Goal: Transaction & Acquisition: Book appointment/travel/reservation

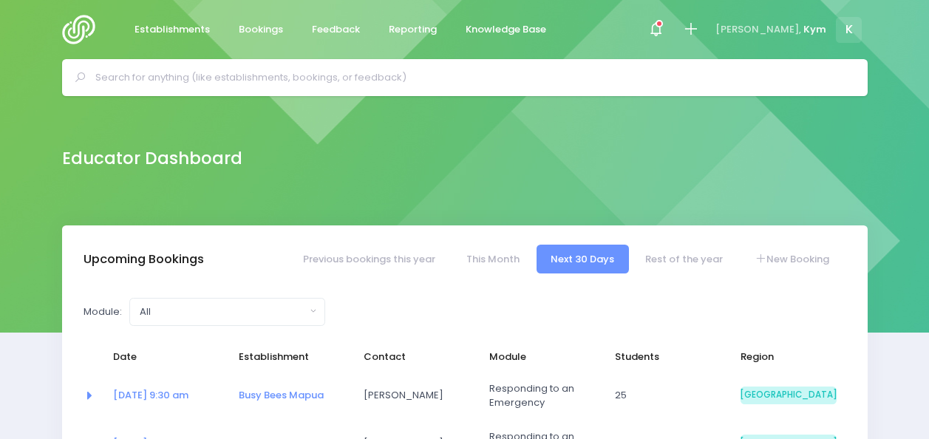
select select "5"
click at [672, 24] on div at bounding box center [655, 29] width 33 height 33
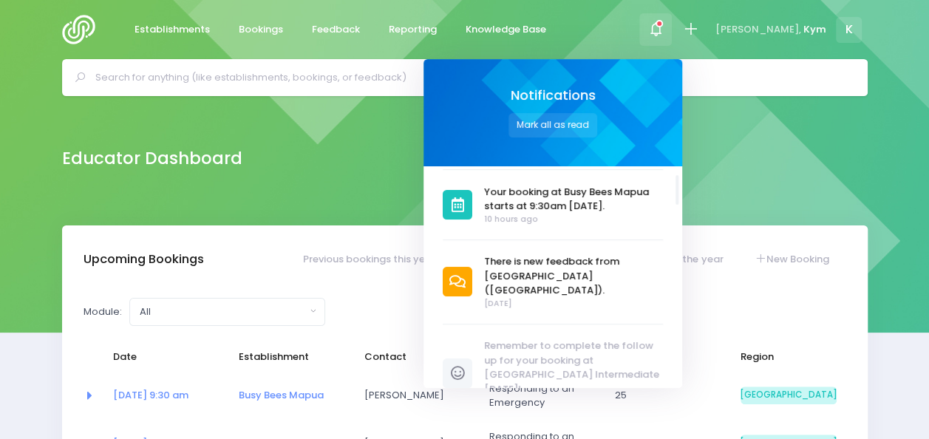
scroll to position [67, 0]
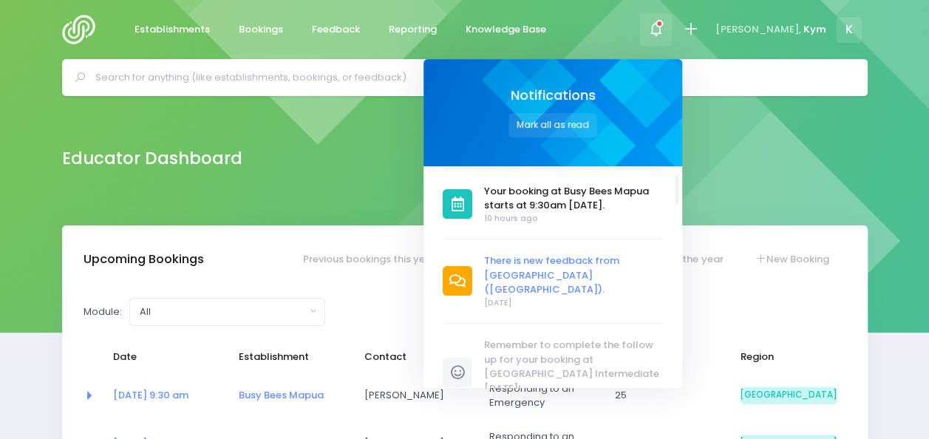
click at [579, 268] on span "There is new feedback from [GEOGRAPHIC_DATA] ([GEOGRAPHIC_DATA])." at bounding box center [573, 275] width 179 height 44
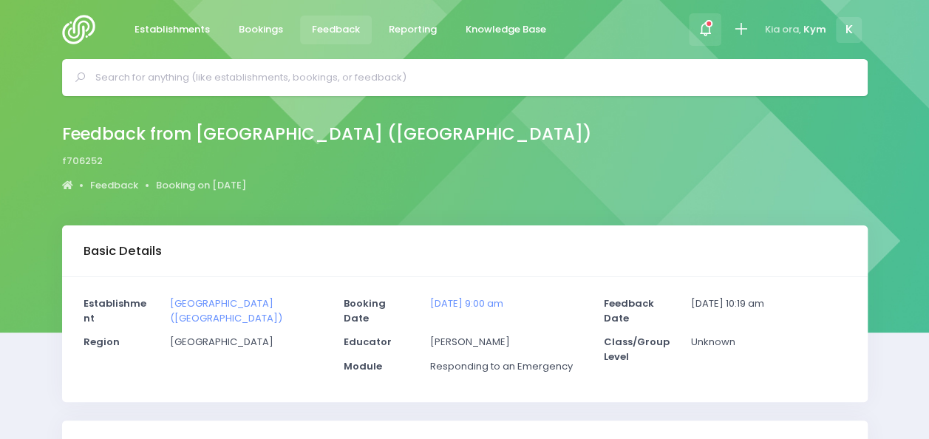
click at [706, 27] on icon at bounding box center [705, 29] width 17 height 17
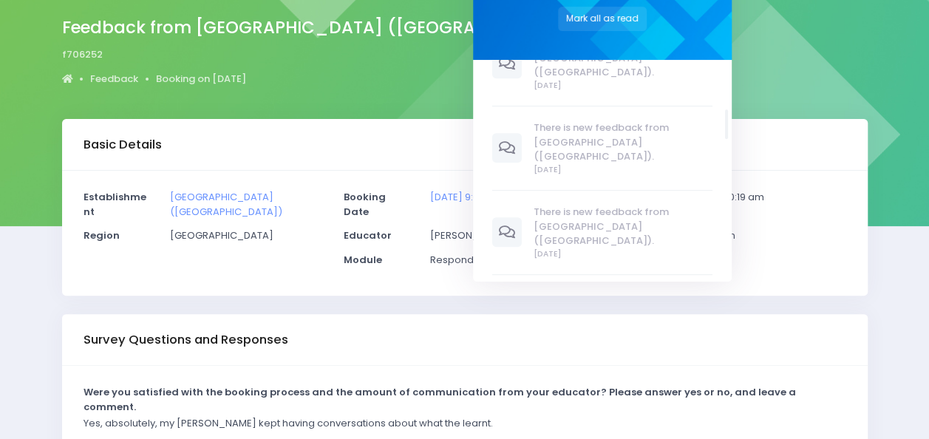
scroll to position [361, 0]
click at [568, 248] on span "[DATE]" at bounding box center [623, 254] width 179 height 12
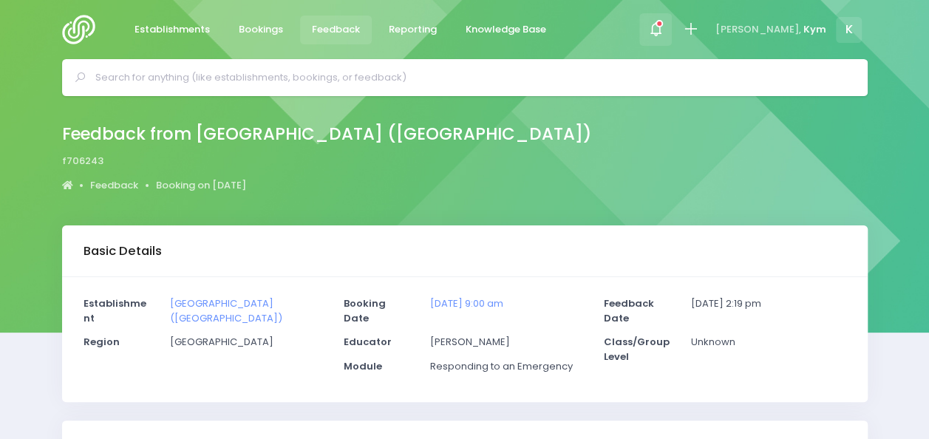
click at [664, 27] on icon at bounding box center [655, 29] width 17 height 17
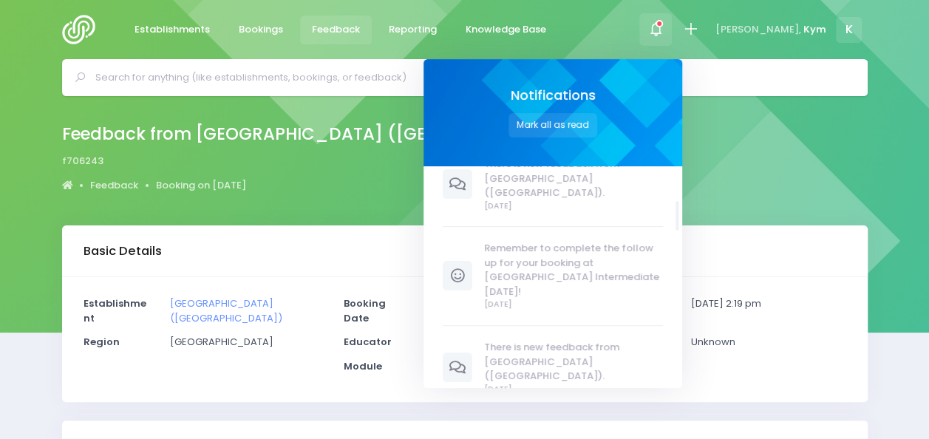
scroll to position [178, 0]
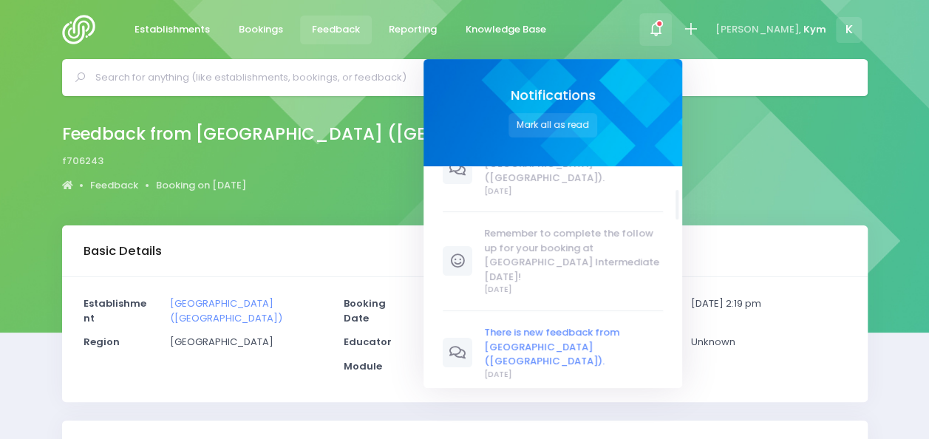
click at [587, 325] on span "There is new feedback from [GEOGRAPHIC_DATA] ([GEOGRAPHIC_DATA])." at bounding box center [573, 347] width 179 height 44
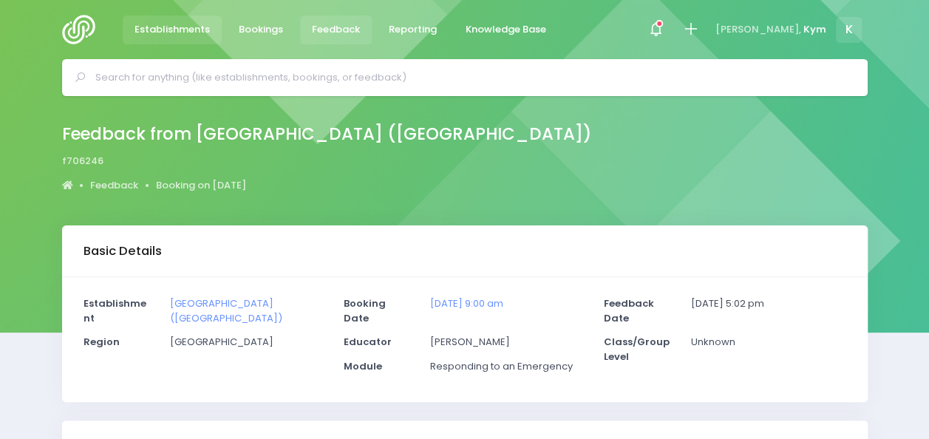
click at [141, 24] on span "Establishments" at bounding box center [171, 29] width 75 height 15
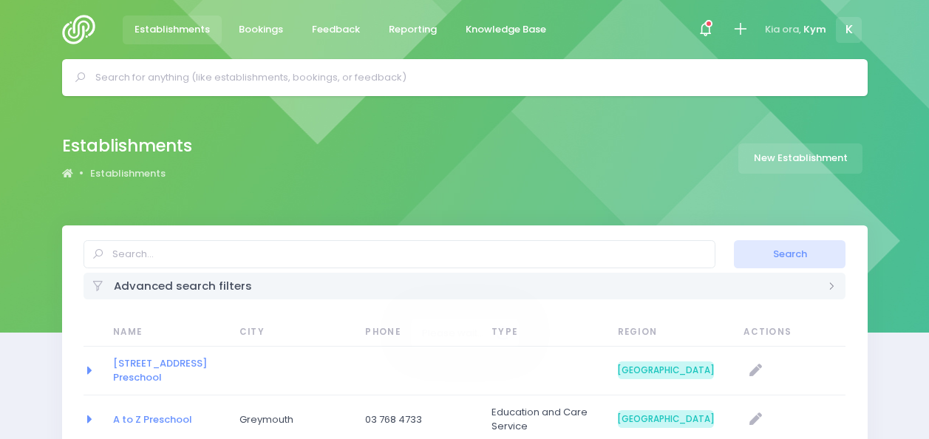
select select "20"
click at [72, 21] on img at bounding box center [83, 30] width 42 height 30
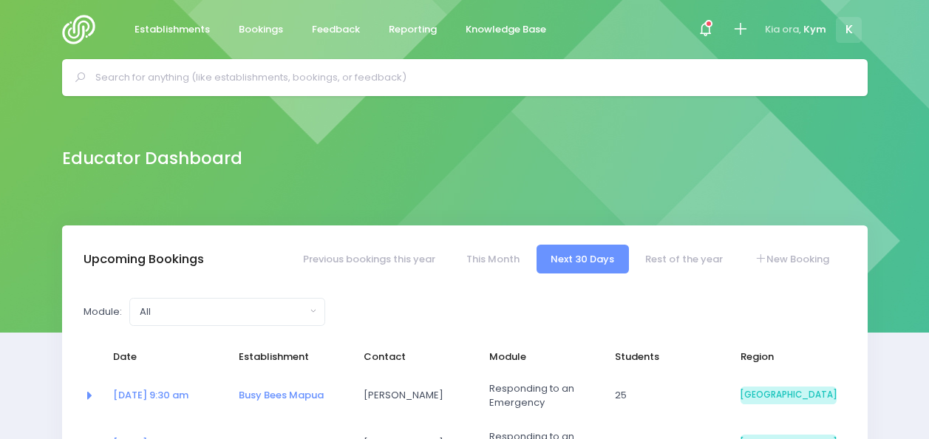
select select "5"
click at [789, 262] on link "New Booking" at bounding box center [791, 259] width 103 height 29
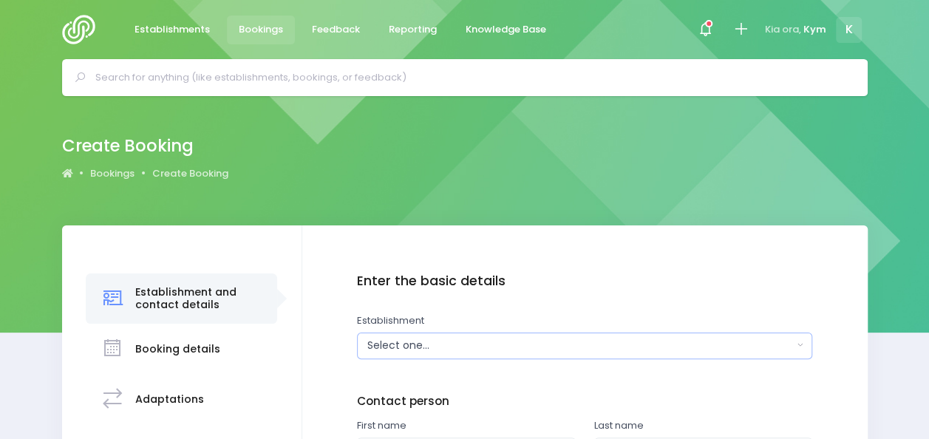
click at [798, 347] on button "Select one..." at bounding box center [584, 346] width 455 height 27
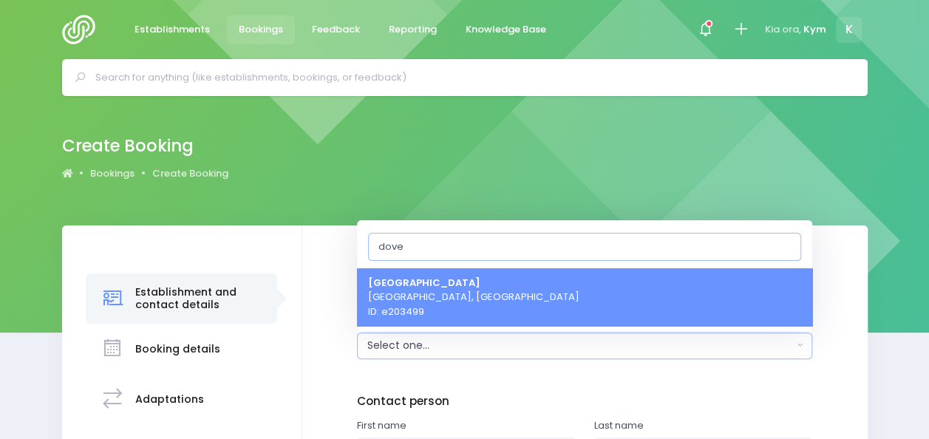
type input "dove"
click at [634, 288] on link "Dovedale School Tasman, South Island Region ID: e203499" at bounding box center [584, 297] width 455 height 58
select select "203499"
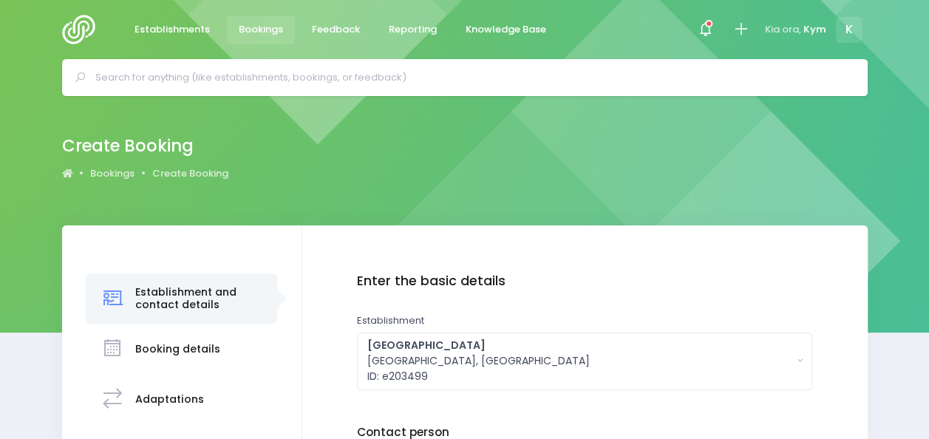
click at [203, 343] on h3 "Booking details" at bounding box center [177, 349] width 85 height 13
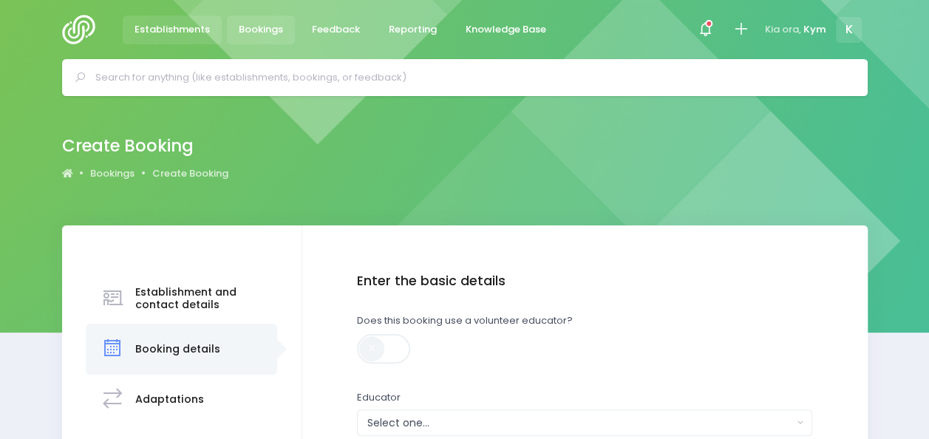
click at [134, 27] on span "Establishments" at bounding box center [171, 29] width 75 height 15
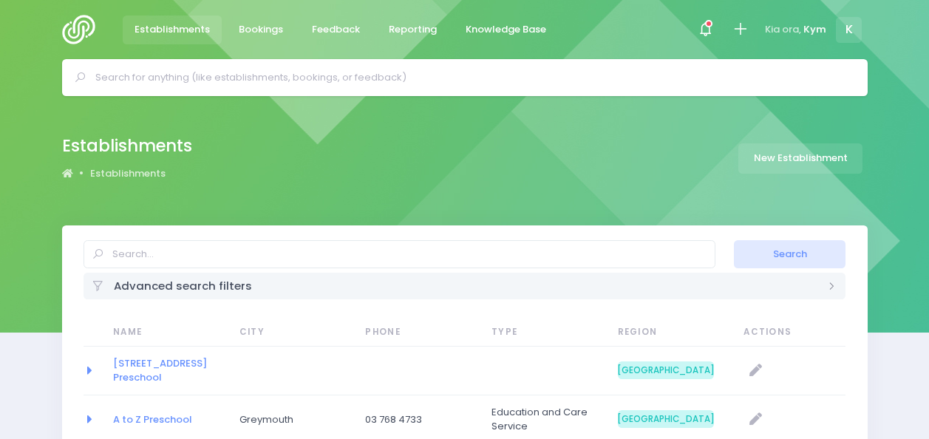
select select "20"
click at [78, 27] on img at bounding box center [83, 30] width 42 height 30
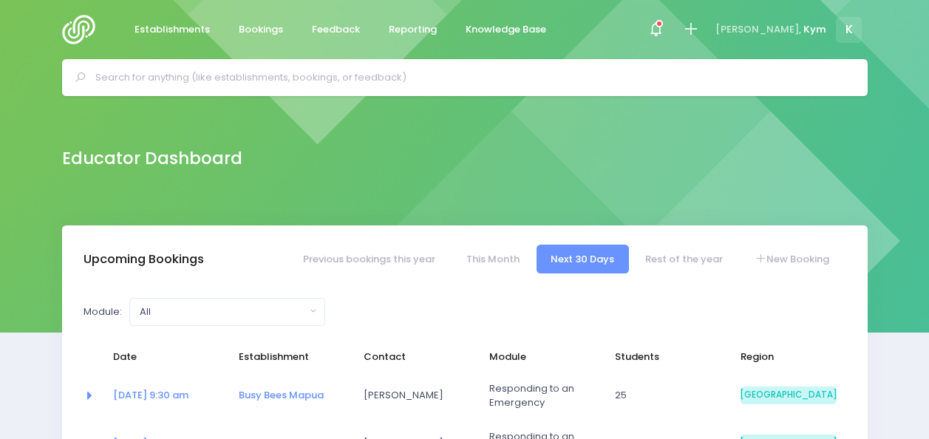
select select "5"
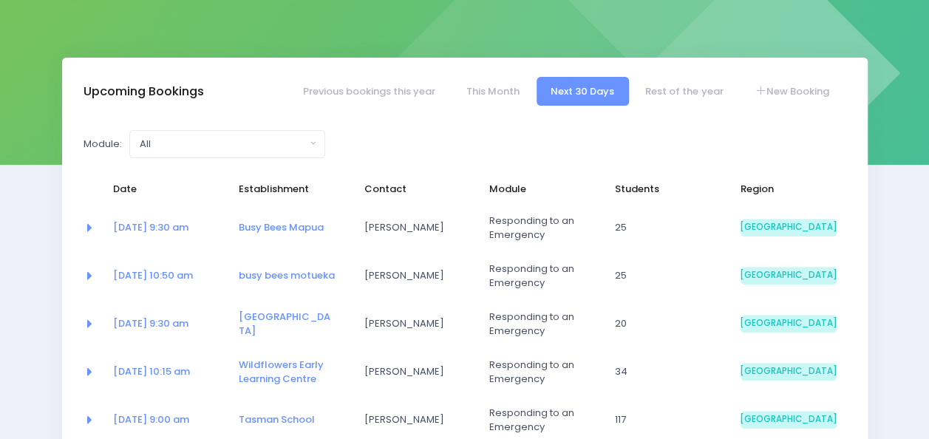
scroll to position [167, 0]
click at [676, 81] on link "Rest of the year" at bounding box center [684, 92] width 106 height 29
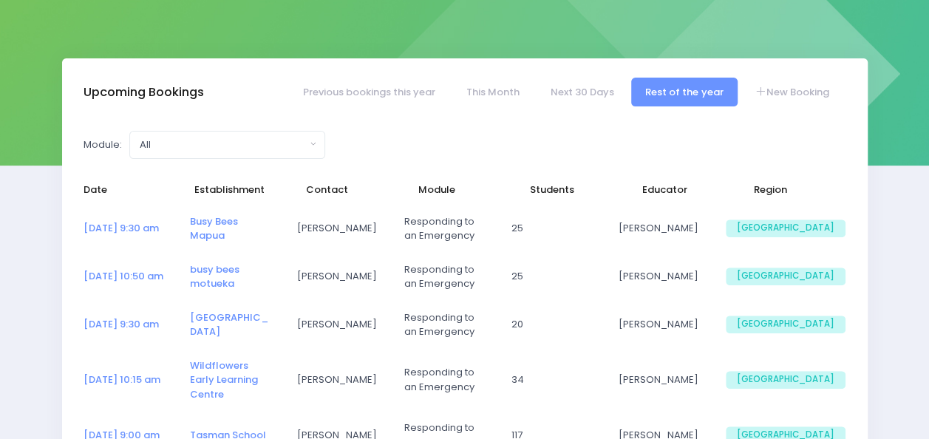
select select "5"
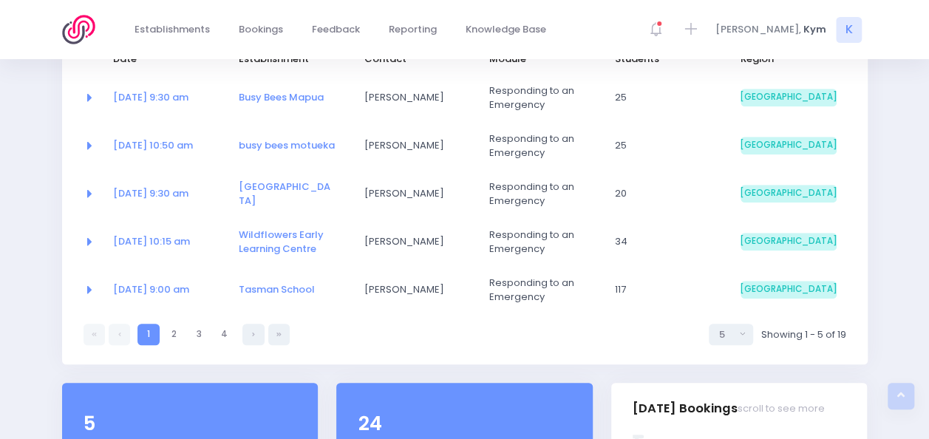
scroll to position [299, 0]
click at [170, 331] on link "2" at bounding box center [173, 333] width 21 height 21
select select "5"
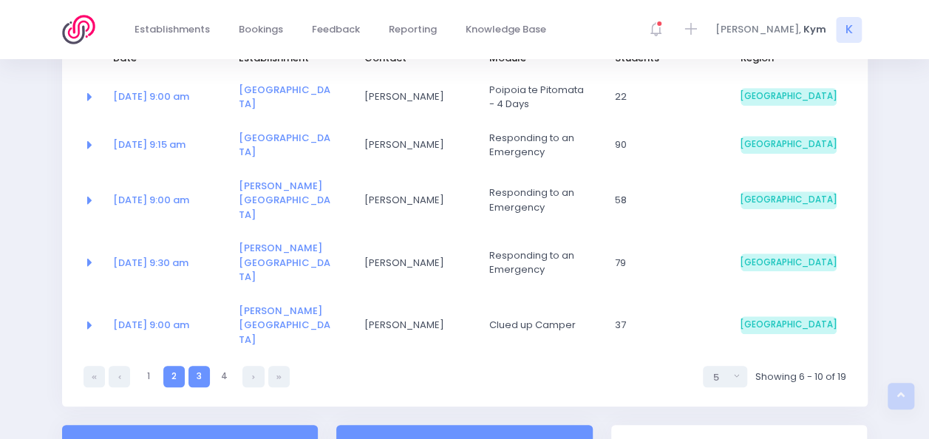
click at [200, 366] on link "3" at bounding box center [198, 376] width 21 height 21
select select "5"
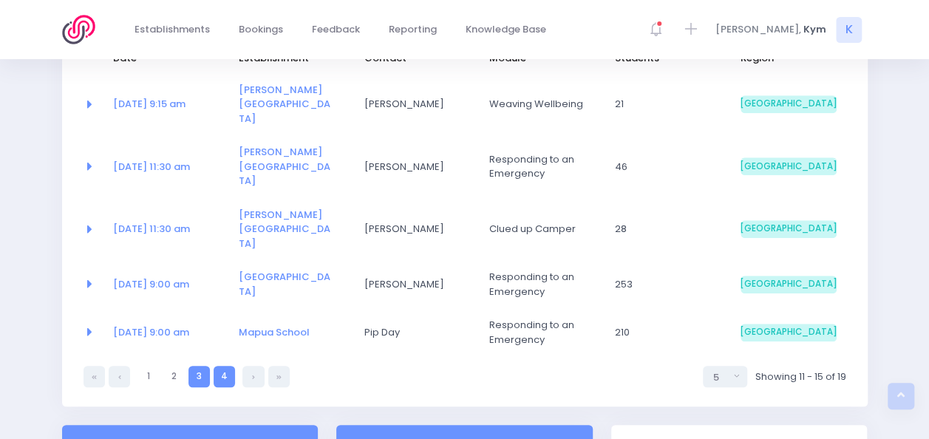
click at [222, 366] on link "4" at bounding box center [224, 376] width 21 height 21
select select "5"
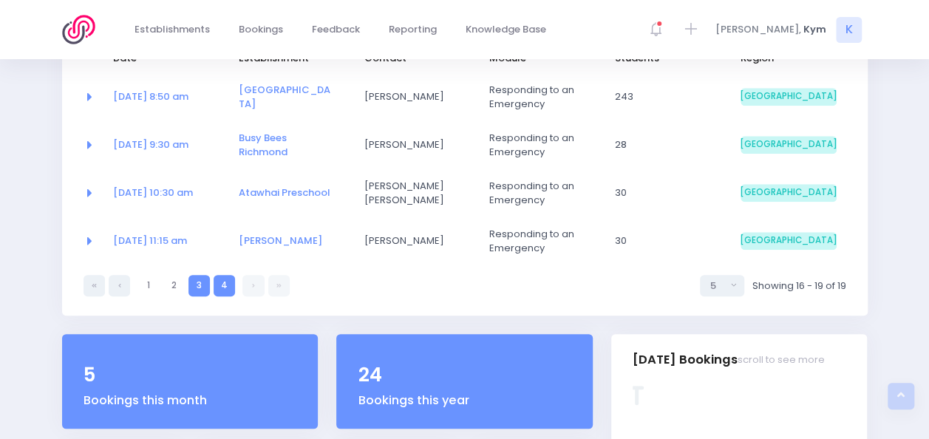
click at [200, 285] on link "3" at bounding box center [198, 285] width 21 height 21
select select "5"
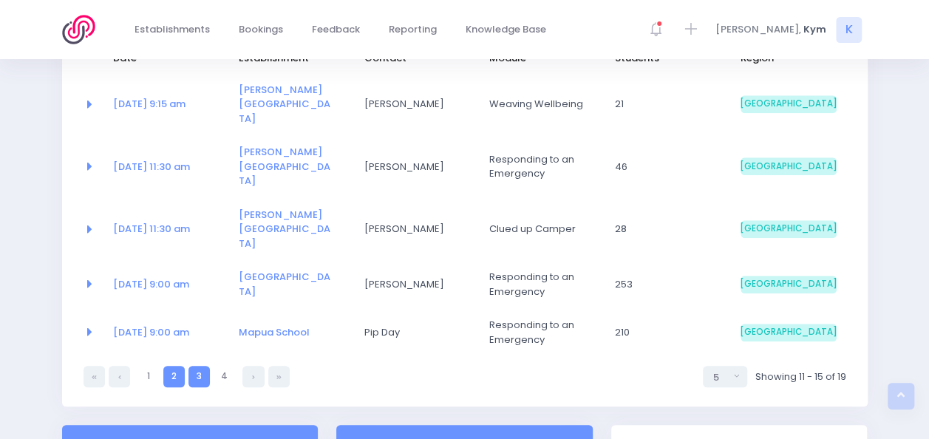
click at [171, 366] on link "2" at bounding box center [173, 376] width 21 height 21
select select "5"
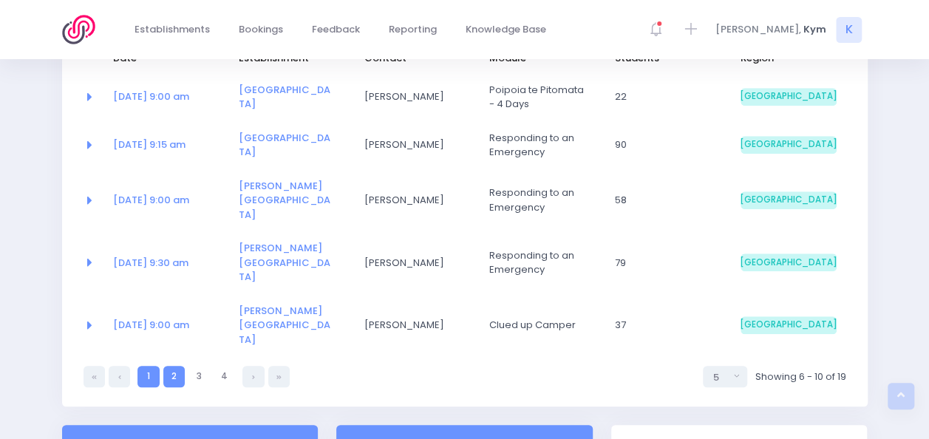
click at [151, 366] on link "1" at bounding box center [147, 376] width 21 height 21
select select "5"
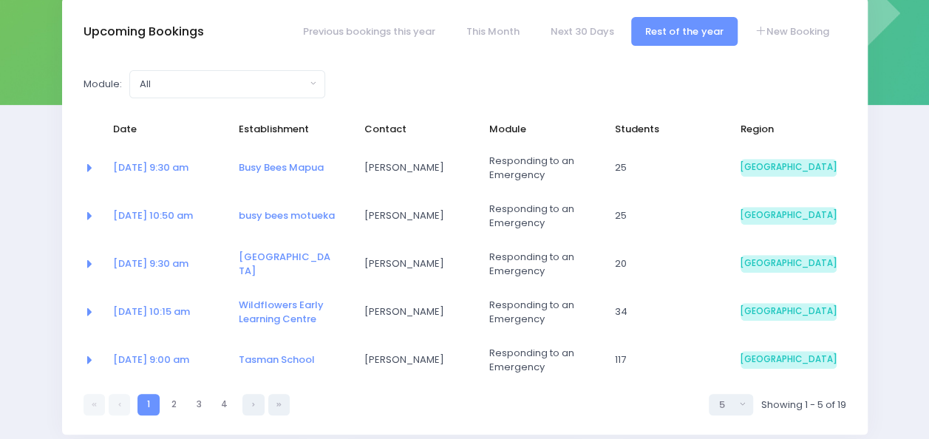
scroll to position [229, 0]
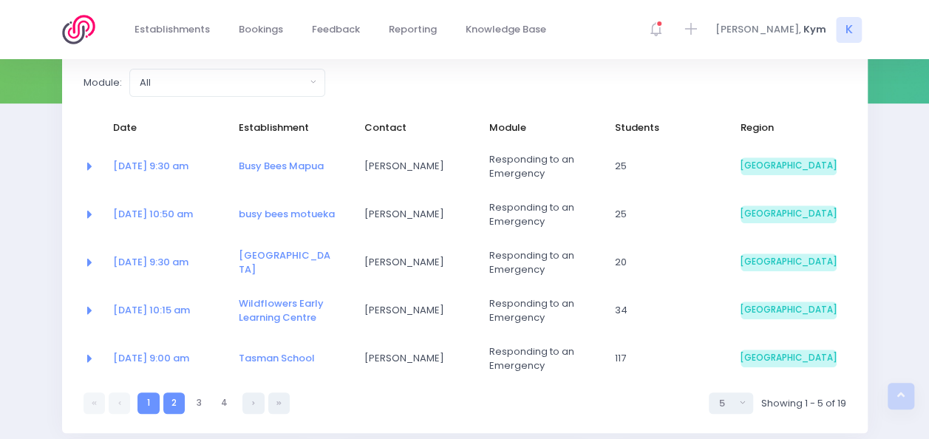
click at [174, 402] on link "2" at bounding box center [173, 402] width 21 height 21
select select "5"
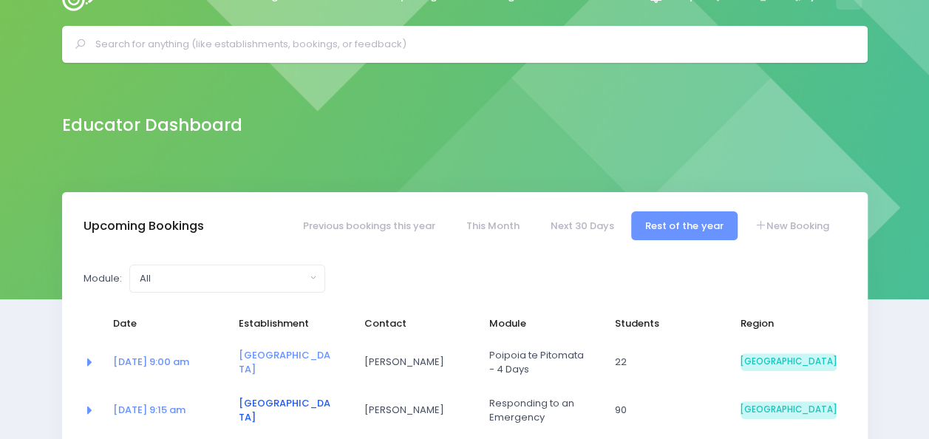
scroll to position [29, 0]
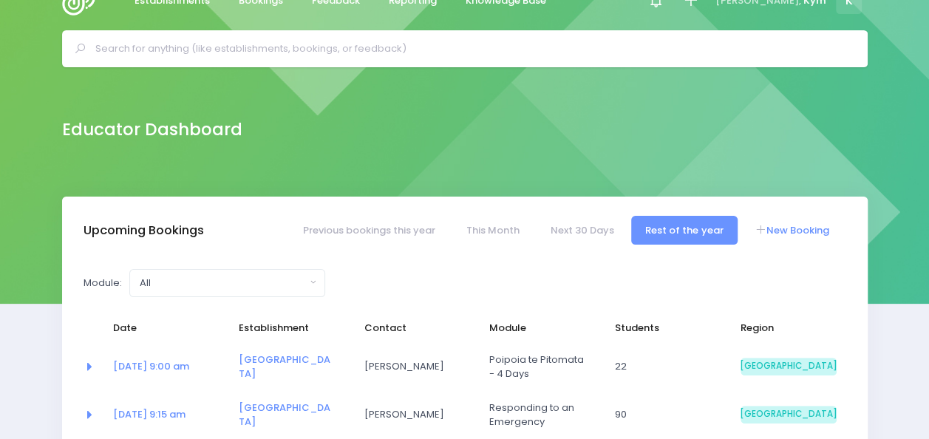
click at [791, 238] on link "New Booking" at bounding box center [791, 230] width 103 height 29
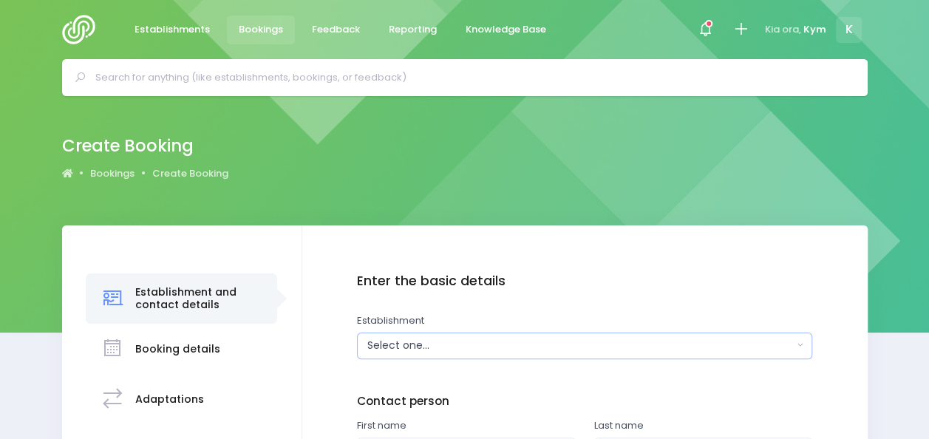
click at [799, 347] on button "Select one..." at bounding box center [584, 346] width 455 height 27
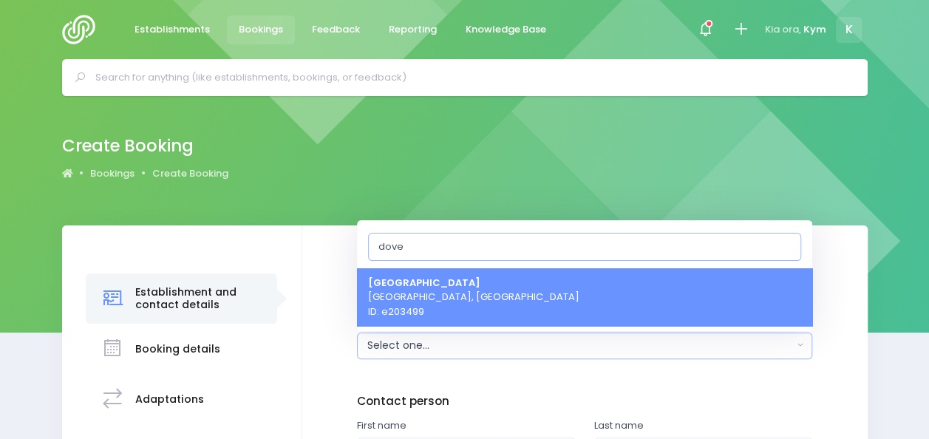
type input "dove"
click at [609, 292] on link "Dovedale School Tasman, South Island Region ID: e203499" at bounding box center [584, 297] width 455 height 58
select select "203499"
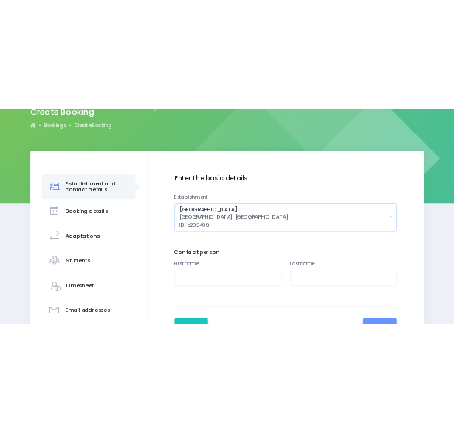
scroll to position [142, 0]
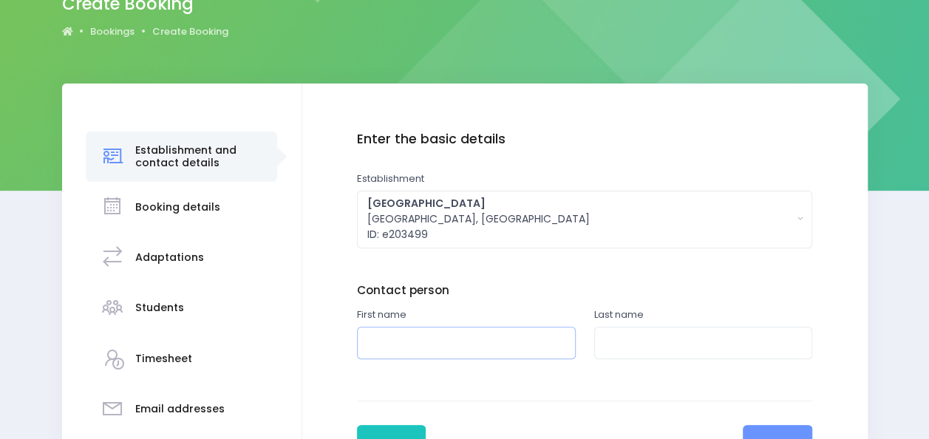
click at [486, 336] on input "text" at bounding box center [466, 343] width 219 height 33
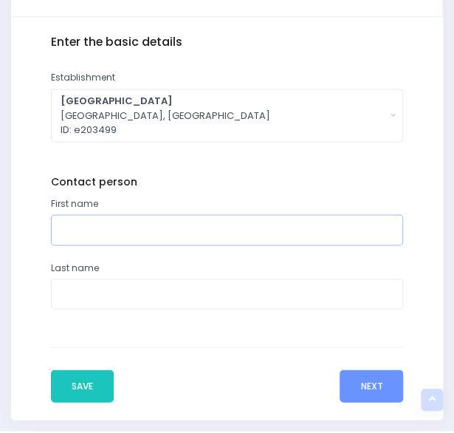
scroll to position [503, 0]
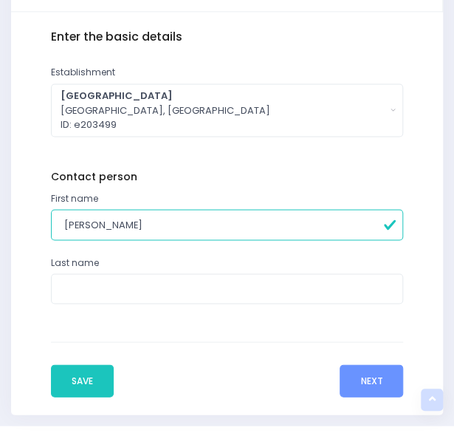
type input "Brenda"
click at [145, 279] on input "text" at bounding box center [227, 288] width 353 height 30
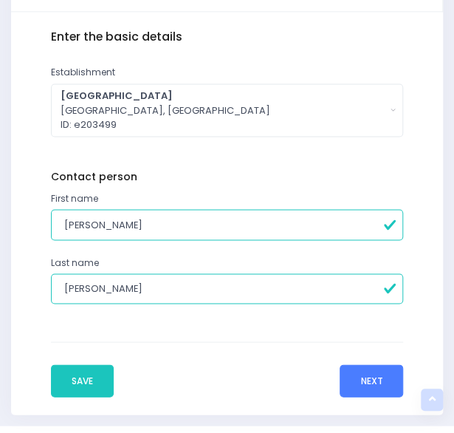
type input "Walker"
click at [371, 385] on button "Next" at bounding box center [372, 380] width 64 height 33
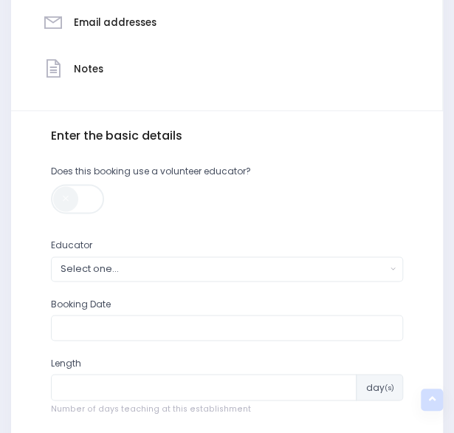
scroll to position [441, 0]
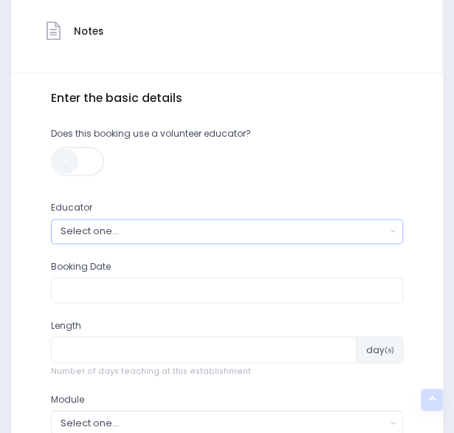
click at [398, 222] on button "Select one..." at bounding box center [227, 231] width 353 height 24
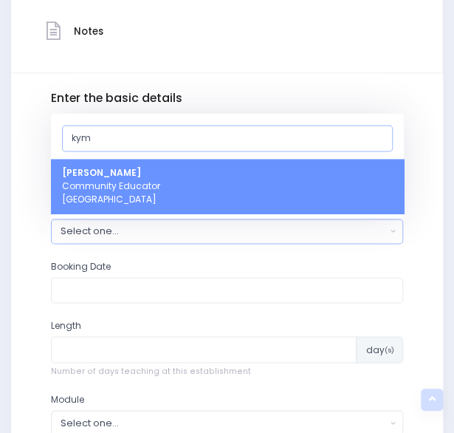
type input "kym"
click at [306, 181] on link "Kym Inwood Community Educator South Island Region" at bounding box center [227, 186] width 353 height 55
select select "321222"
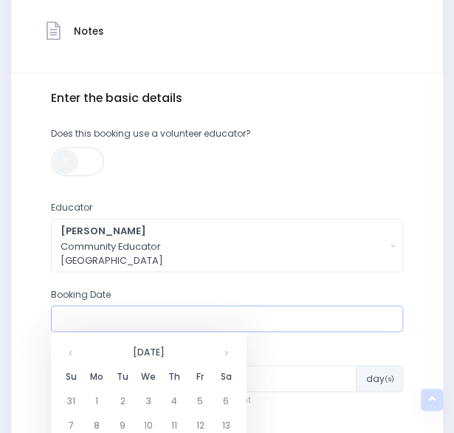
click at [265, 319] on input "text" at bounding box center [227, 318] width 353 height 27
click at [231, 348] on th at bounding box center [227, 351] width 26 height 24
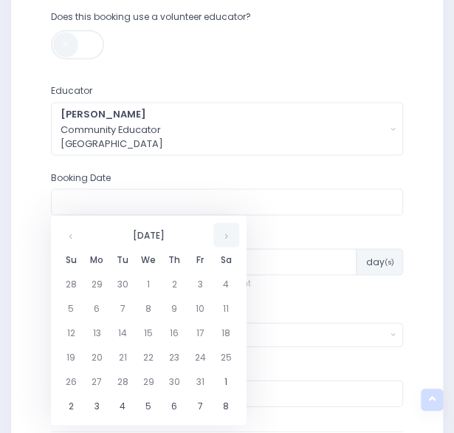
scroll to position [561, 0]
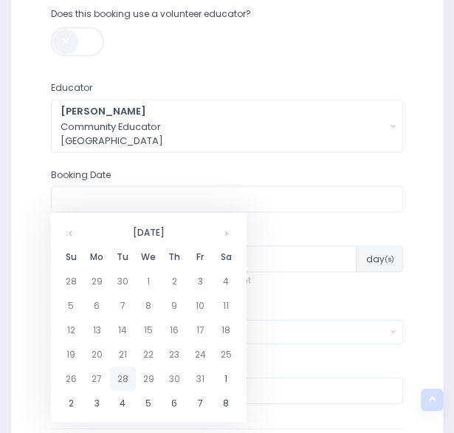
click at [129, 375] on td "28" at bounding box center [123, 378] width 26 height 24
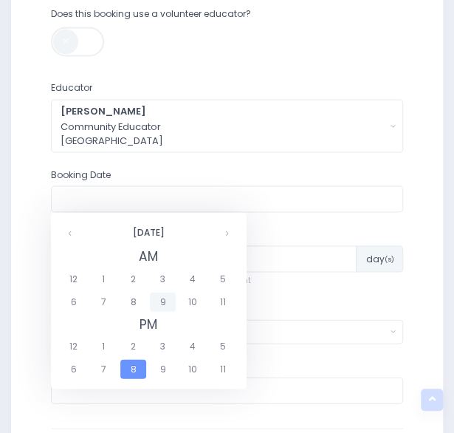
click at [168, 296] on span "9" at bounding box center [163, 301] width 26 height 19
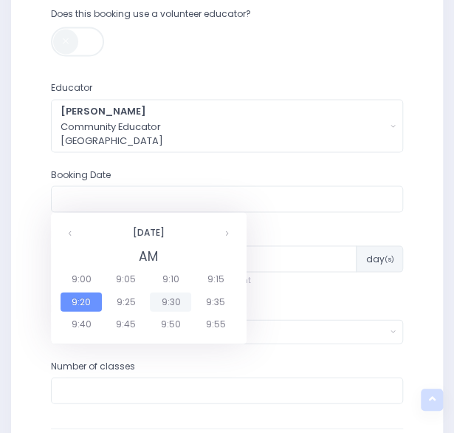
click at [170, 299] on span "9:30" at bounding box center [170, 301] width 41 height 19
type input "28/10/2025 09:30 AM"
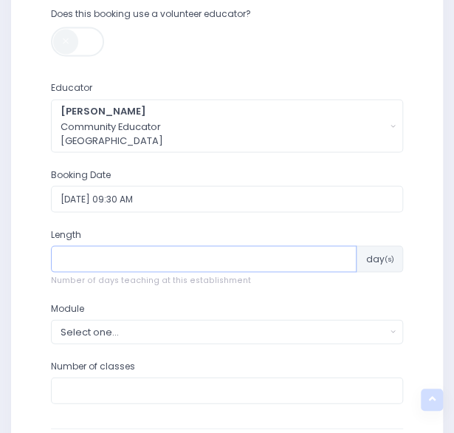
click at [166, 261] on input "number" at bounding box center [204, 258] width 307 height 27
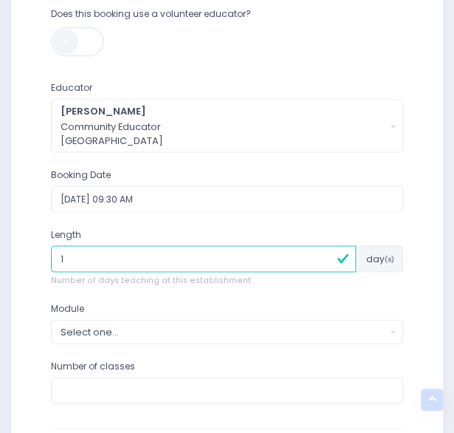
type input "1"
click at [449, 283] on div "Establishment and contact details Booking details Students" at bounding box center [227, 46] width 454 height 910
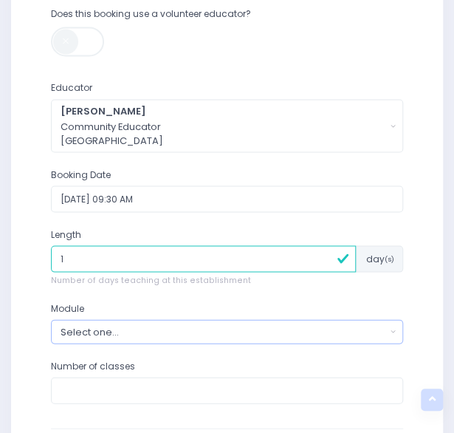
click at [392, 330] on button "Select one..." at bounding box center [227, 331] width 353 height 24
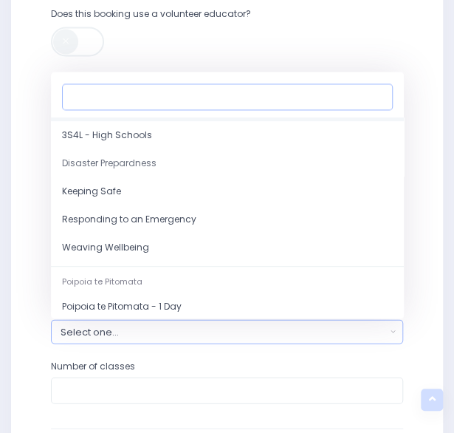
scroll to position [130, 0]
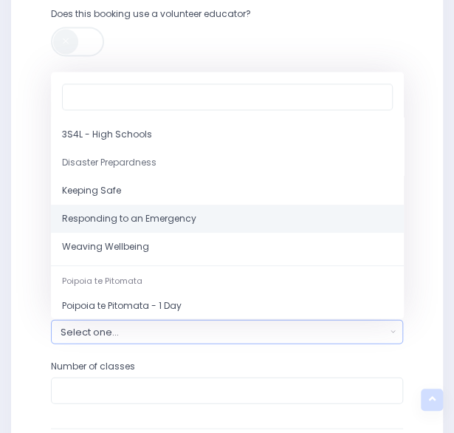
click at [158, 227] on link "Responding to an Emergency" at bounding box center [227, 219] width 353 height 28
select select "Responding to an Emergency"
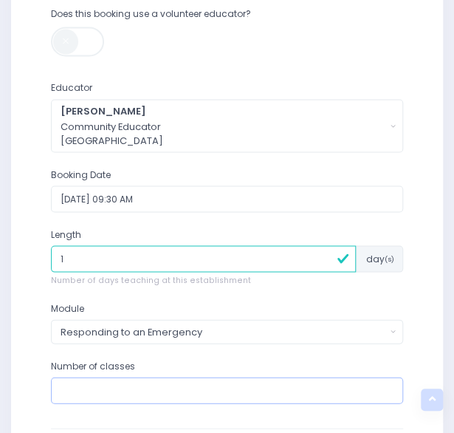
click at [360, 378] on input "number" at bounding box center [227, 390] width 353 height 27
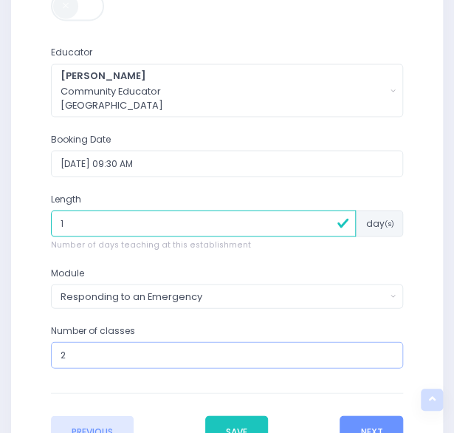
scroll to position [639, 0]
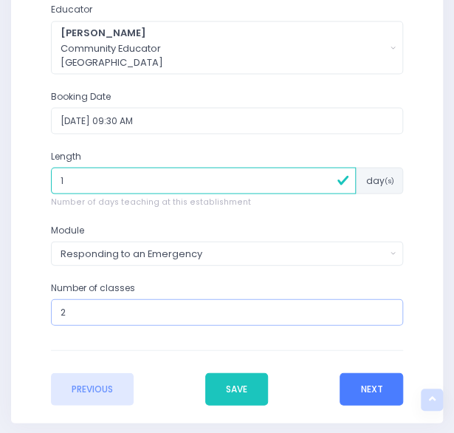
type input "2"
click at [370, 389] on button "Next" at bounding box center [372, 388] width 64 height 33
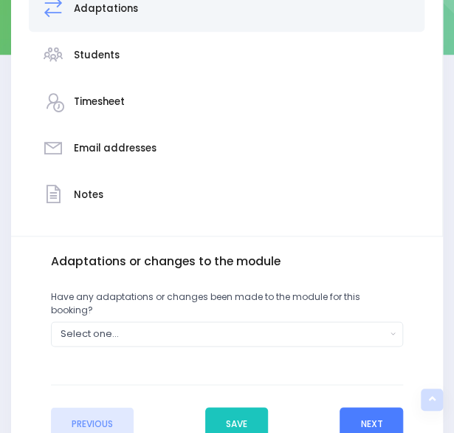
scroll to position [279, 0]
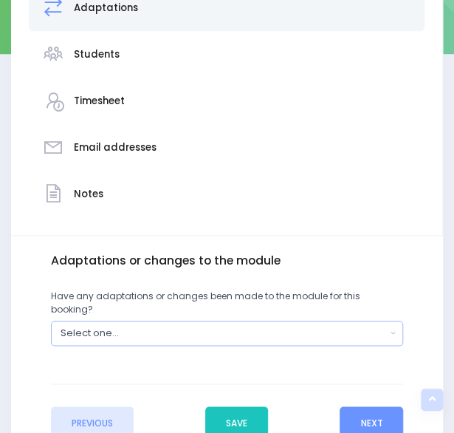
click at [389, 325] on button "Select one..." at bounding box center [227, 333] width 353 height 24
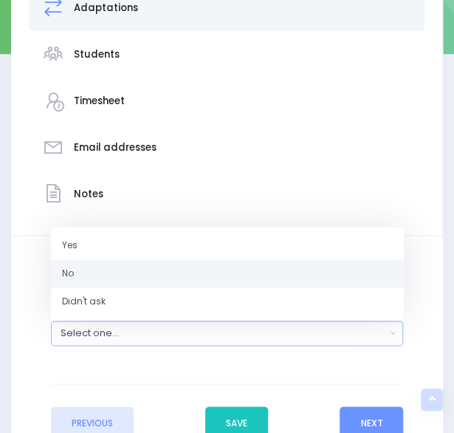
click at [304, 269] on link "No" at bounding box center [227, 273] width 353 height 28
select select "No"
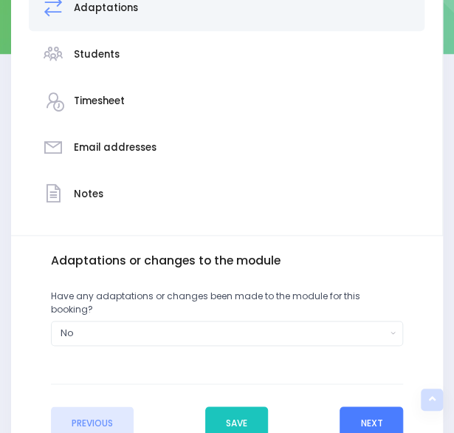
click at [368, 406] on button "Next" at bounding box center [372, 422] width 64 height 33
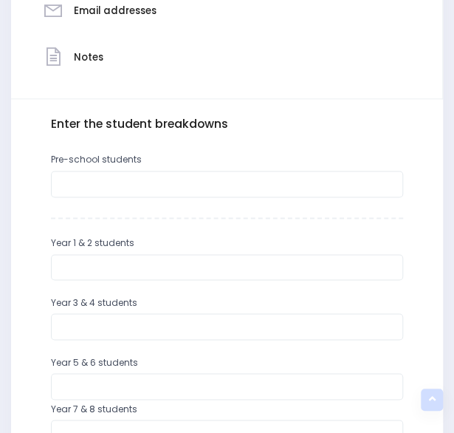
scroll to position [417, 0]
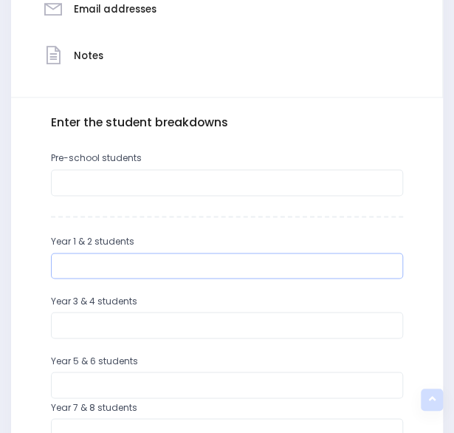
click at [355, 267] on input "number" at bounding box center [227, 266] width 353 height 27
type input "11"
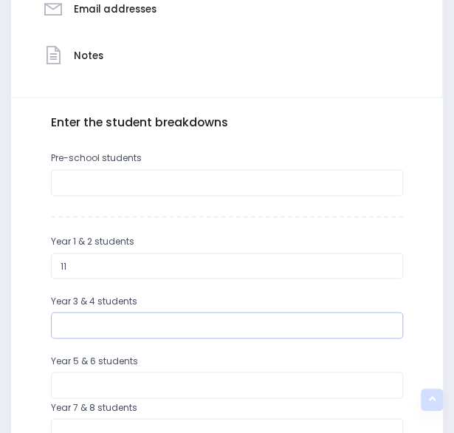
click at [331, 329] on input "number" at bounding box center [227, 325] width 353 height 27
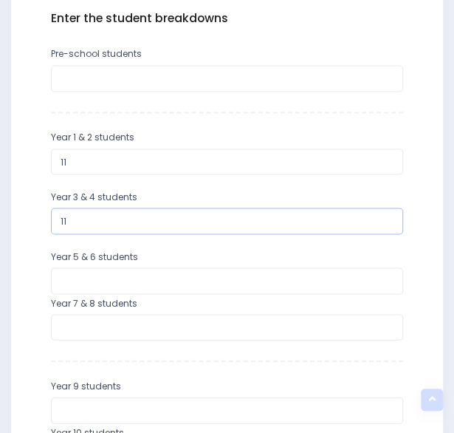
scroll to position [520, 0]
type input "1"
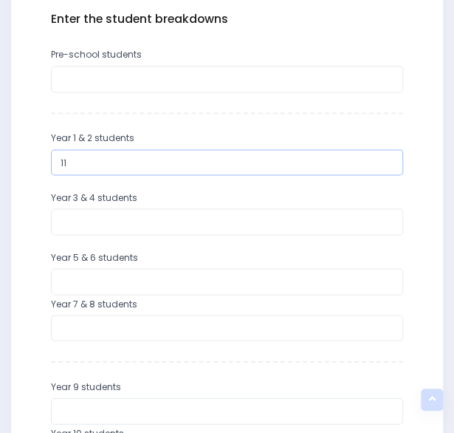
click at [111, 165] on input "11" at bounding box center [227, 162] width 353 height 27
type input "1"
type input "6"
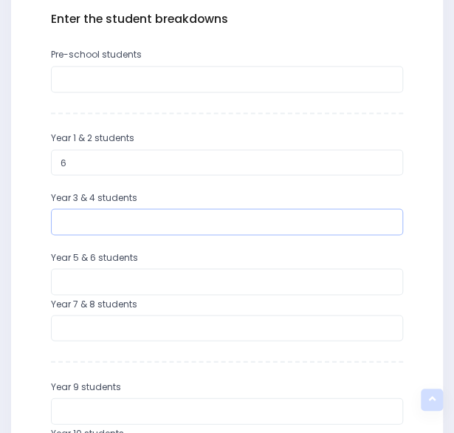
click at [122, 227] on input "number" at bounding box center [227, 221] width 353 height 27
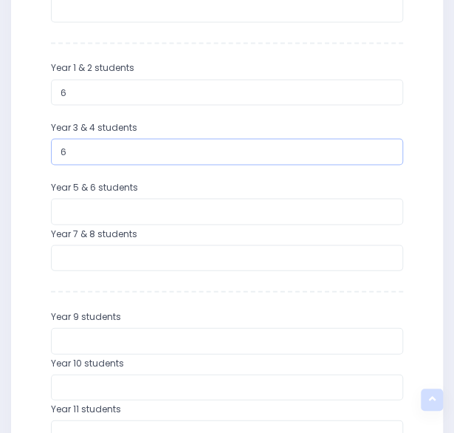
scroll to position [591, 0]
type input "6"
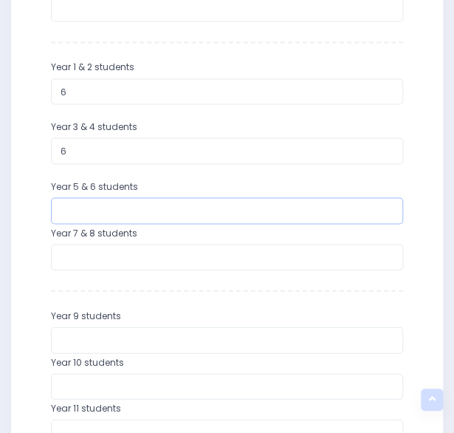
click at [118, 203] on input "number" at bounding box center [227, 210] width 353 height 27
type input "7"
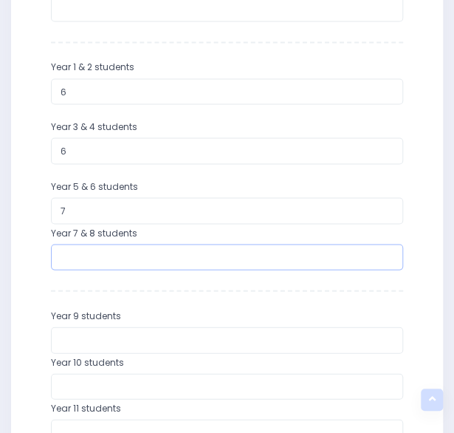
click at [98, 244] on input "number" at bounding box center [227, 257] width 353 height 27
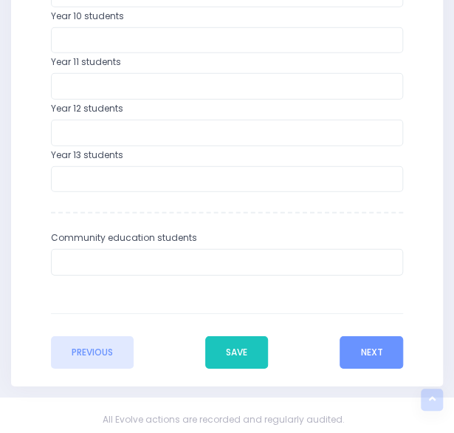
scroll to position [942, 0]
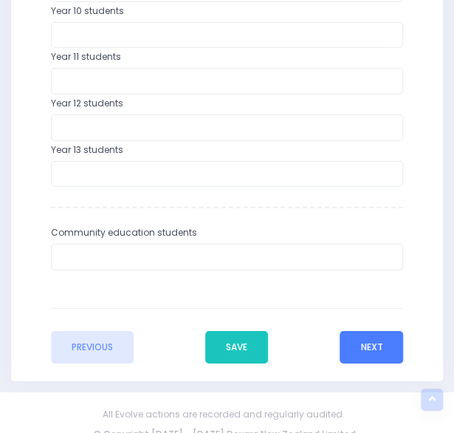
type input "7"
click at [393, 343] on button "Next" at bounding box center [372, 347] width 64 height 33
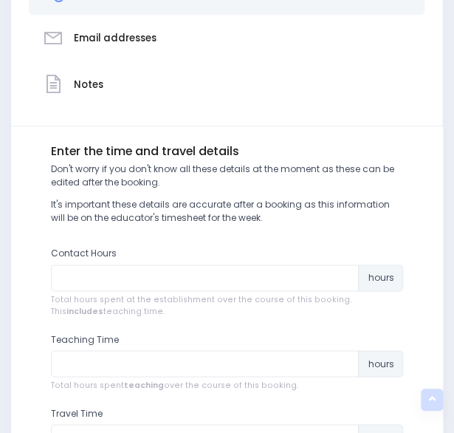
scroll to position [389, 0]
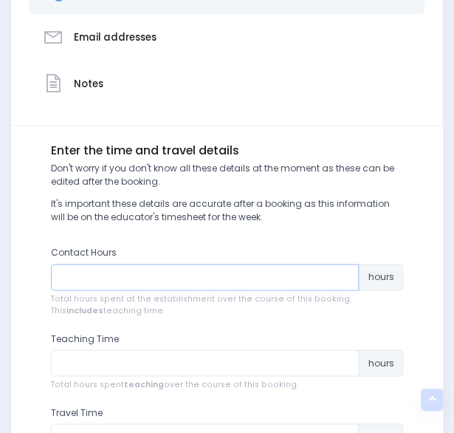
click at [300, 277] on input "number" at bounding box center [205, 277] width 309 height 27
type input "2"
type input "3"
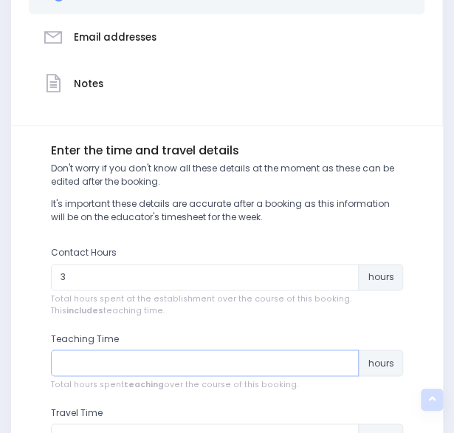
click at [225, 372] on input "number" at bounding box center [205, 363] width 309 height 27
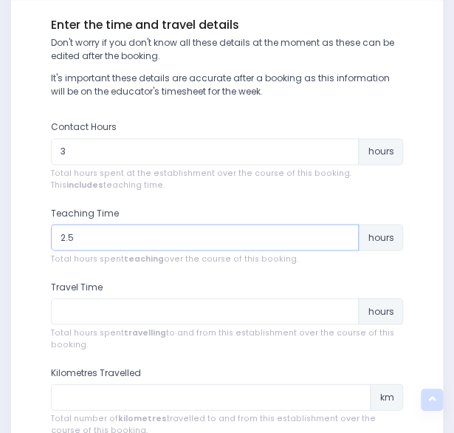
scroll to position [515, 0]
type input "2.5"
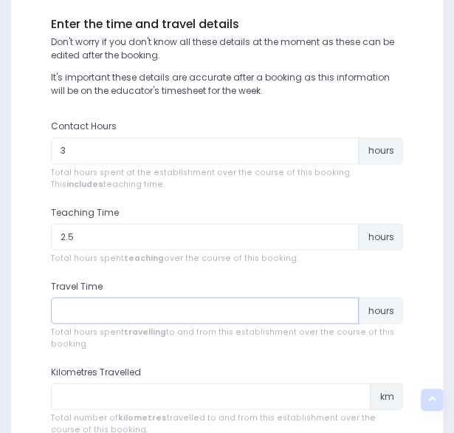
click at [225, 305] on input "number" at bounding box center [205, 310] width 309 height 27
type input "1"
click at [252, 392] on input "number" at bounding box center [211, 396] width 321 height 27
type input "72"
click at [96, 307] on input "1" at bounding box center [205, 310] width 309 height 27
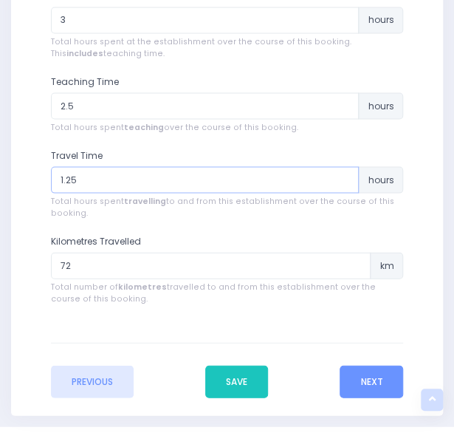
scroll to position [647, 0]
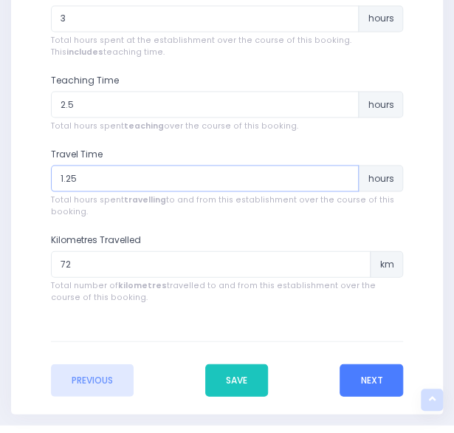
type input "1.25"
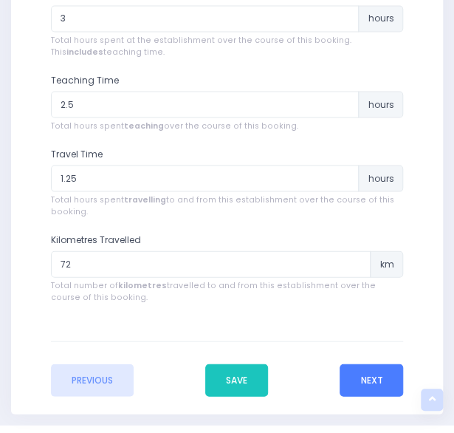
click at [367, 385] on button "Next" at bounding box center [372, 380] width 64 height 33
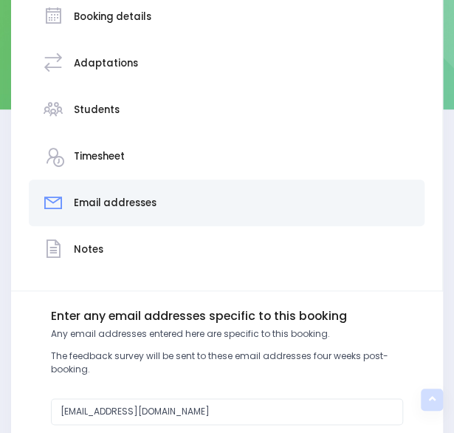
scroll to position [309, 0]
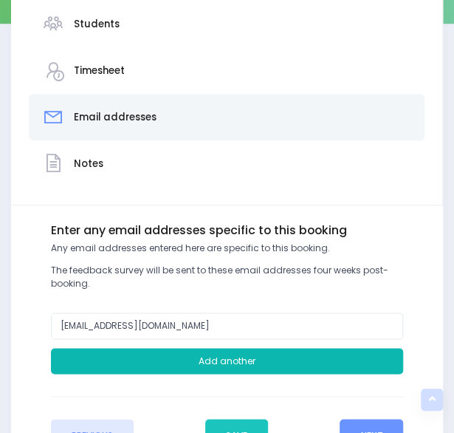
click at [225, 359] on button "Add another" at bounding box center [227, 361] width 353 height 27
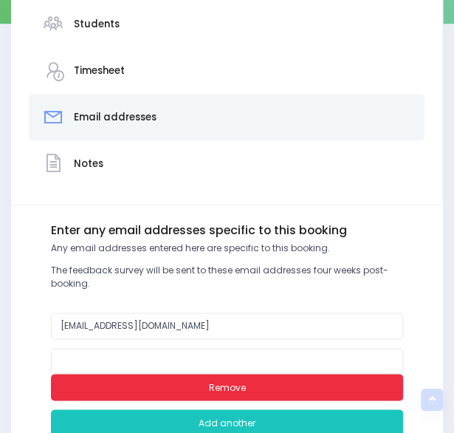
click at [240, 389] on button "Remove" at bounding box center [227, 387] width 353 height 27
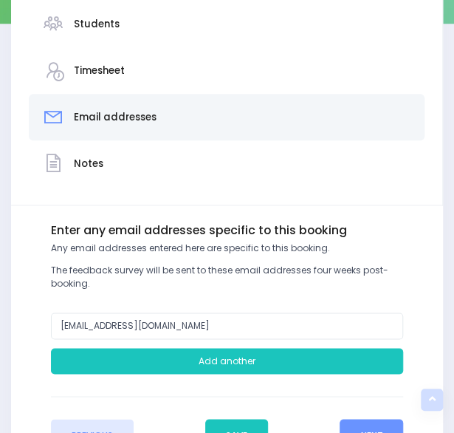
scroll to position [392, 0]
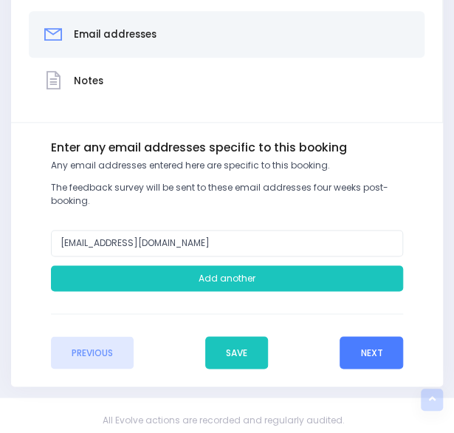
click at [365, 342] on button "Next" at bounding box center [372, 352] width 64 height 33
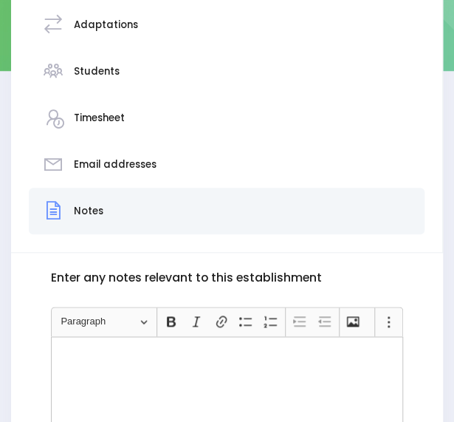
scroll to position [290, 0]
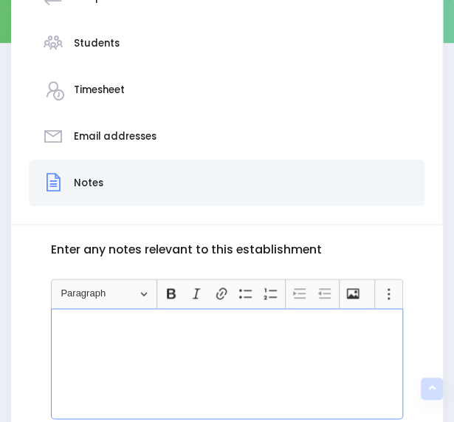
click at [266, 327] on p "Rich Text Editor, main" at bounding box center [227, 322] width 341 height 13
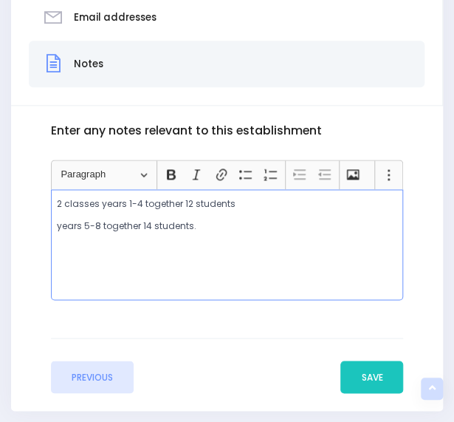
scroll to position [434, 3]
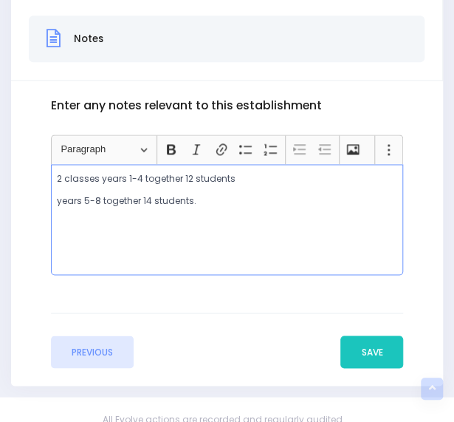
click at [98, 177] on p "2 classes years 1-4 together 12 students" at bounding box center [227, 178] width 341 height 13
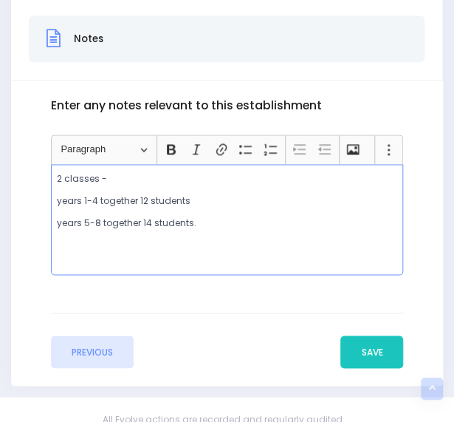
scroll to position [464, 3]
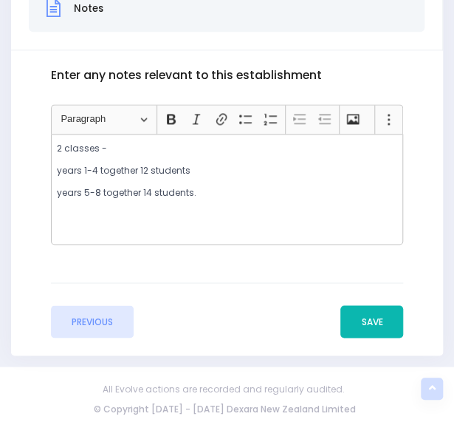
click at [367, 310] on button "Save" at bounding box center [372, 321] width 63 height 33
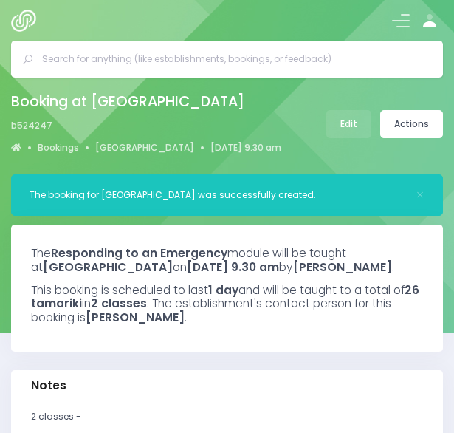
select select "5"
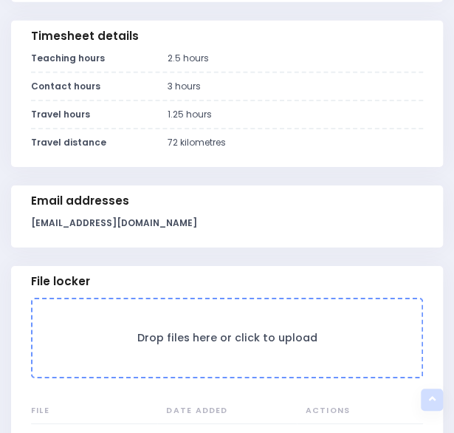
scroll to position [1202, 0]
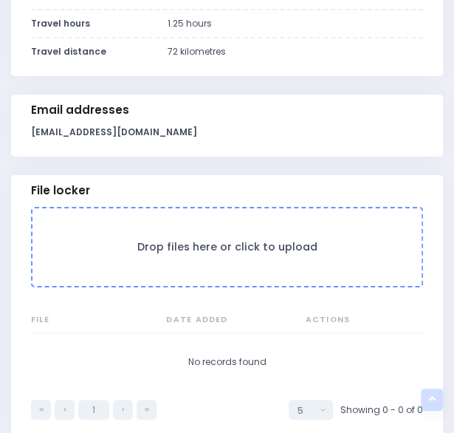
click at [283, 253] on h3 "Drop files here or click to upload" at bounding box center [227, 247] width 360 height 13
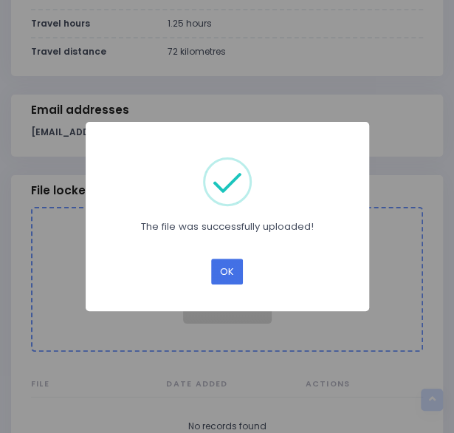
click at [235, 273] on button "OK" at bounding box center [227, 272] width 32 height 26
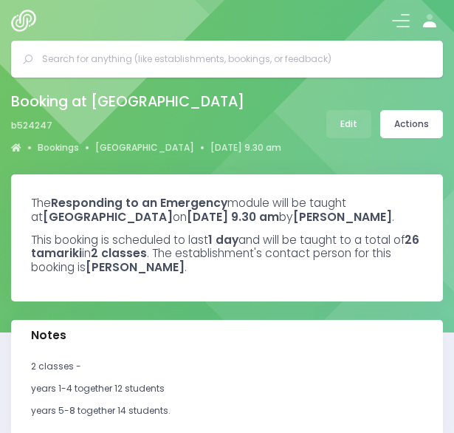
select select "5"
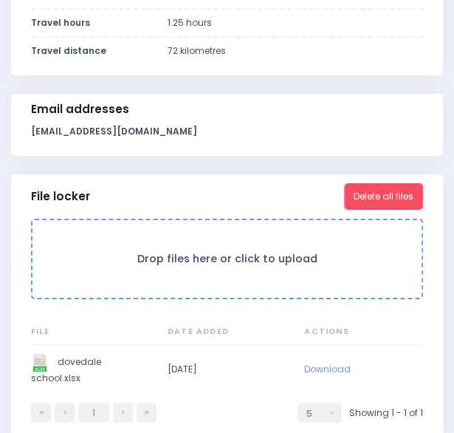
click at [235, 265] on h3 "Drop files here or click to upload" at bounding box center [227, 259] width 360 height 13
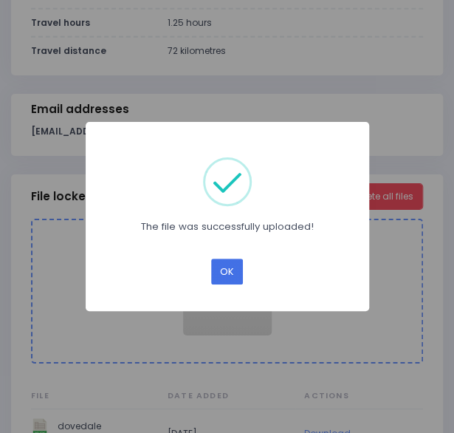
click at [217, 266] on button "OK" at bounding box center [227, 272] width 32 height 26
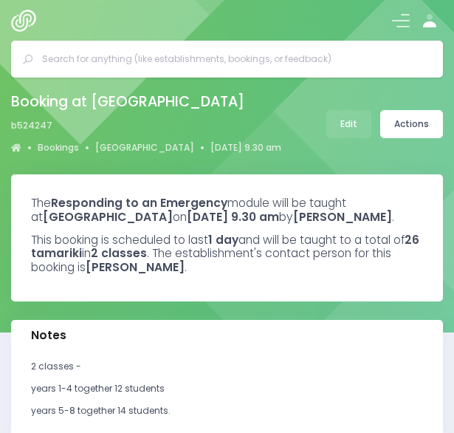
select select "5"
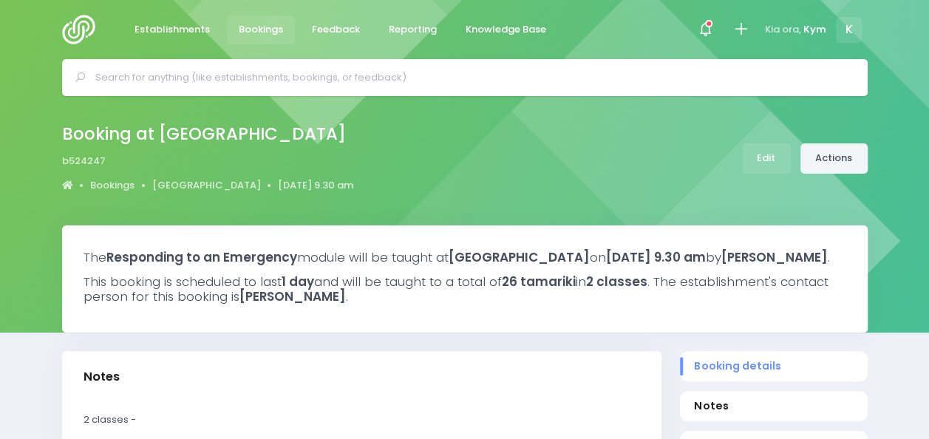
click at [454, 157] on link "Actions" at bounding box center [833, 158] width 67 height 30
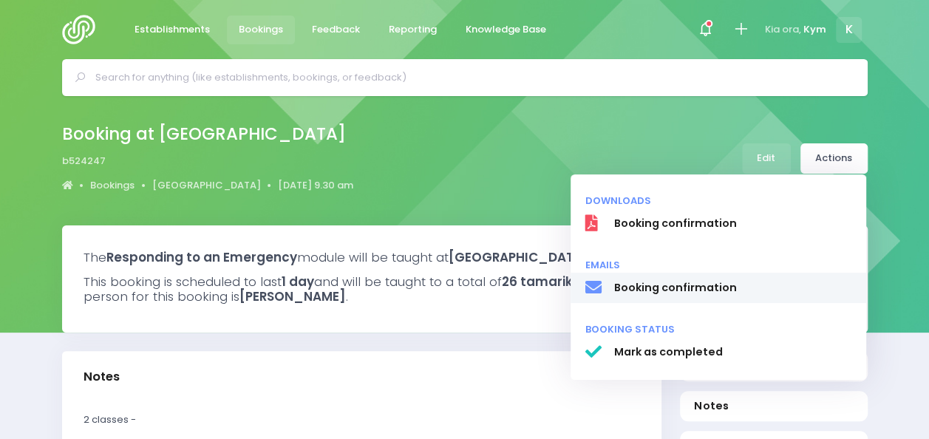
click at [454, 283] on span "Booking confirmation" at bounding box center [732, 288] width 238 height 16
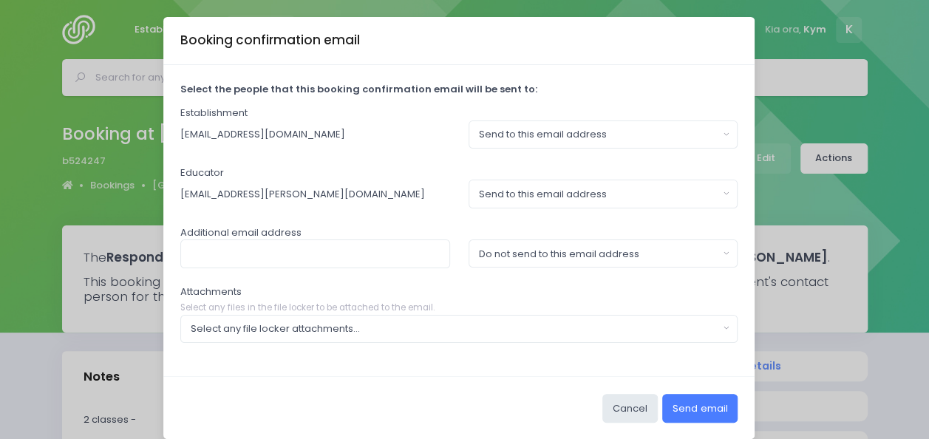
click at [454, 403] on button "Send email" at bounding box center [699, 408] width 75 height 28
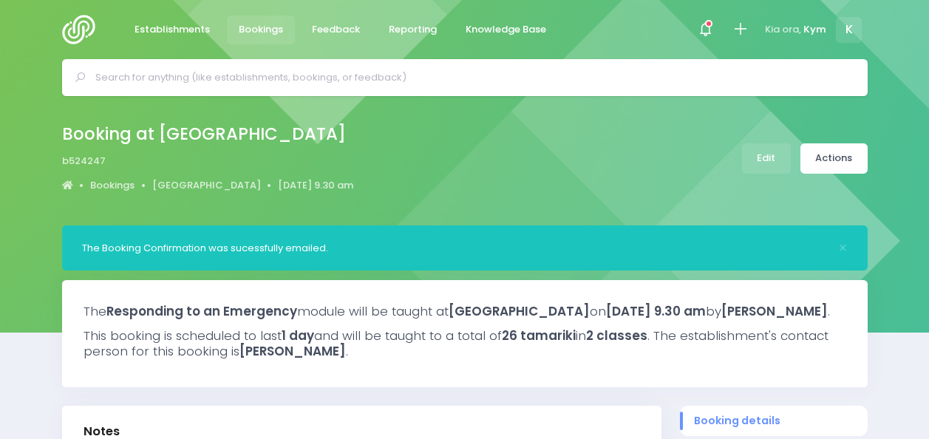
select select "5"
